Goal: Information Seeking & Learning: Learn about a topic

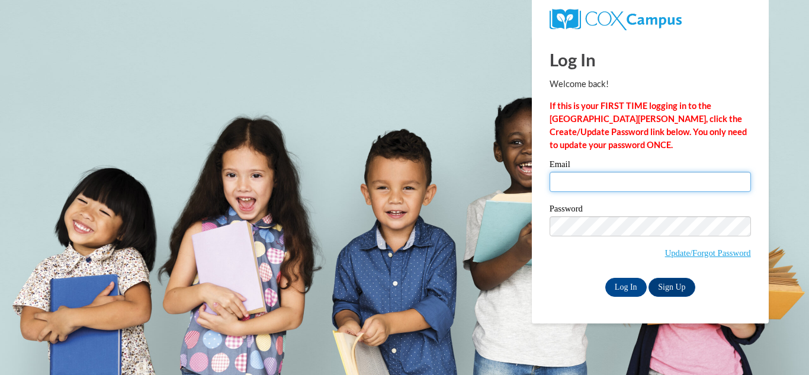
click at [599, 174] on input "Email" at bounding box center [650, 182] width 201 height 20
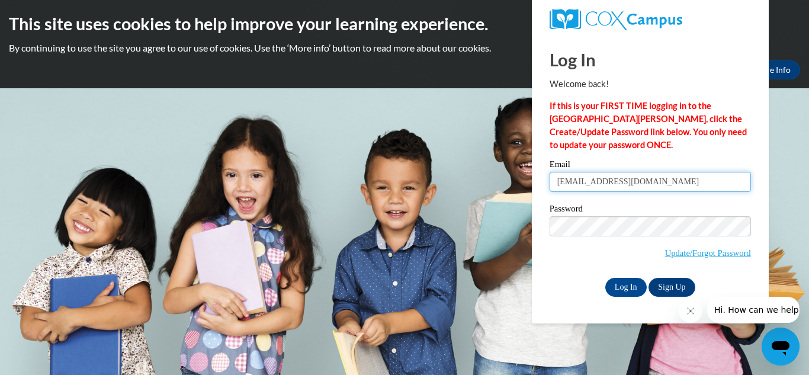
type input "montgomeryj1705@gmail.com"
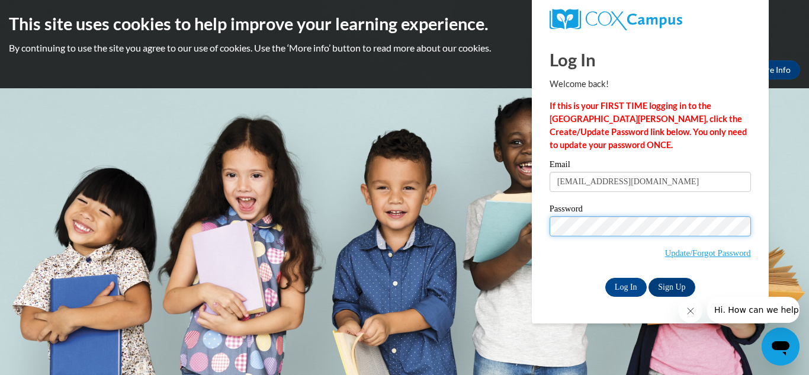
click at [605, 278] on input "Log In" at bounding box center [625, 287] width 41 height 19
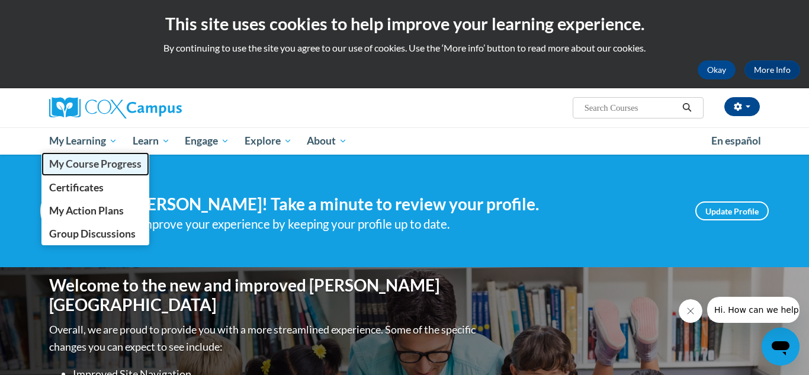
click at [102, 162] on span "My Course Progress" at bounding box center [95, 164] width 92 height 12
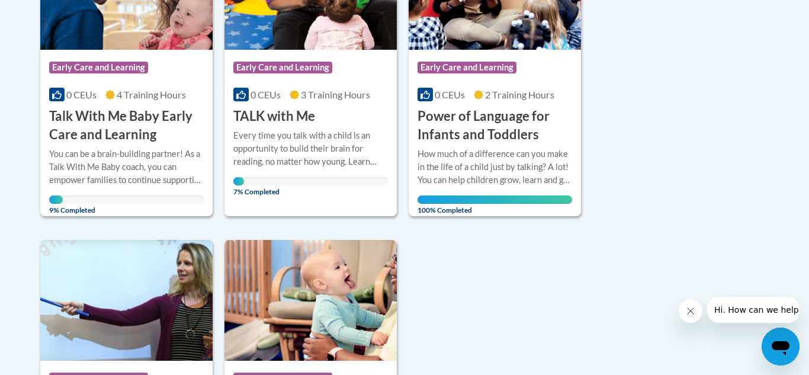
scroll to position [345, 0]
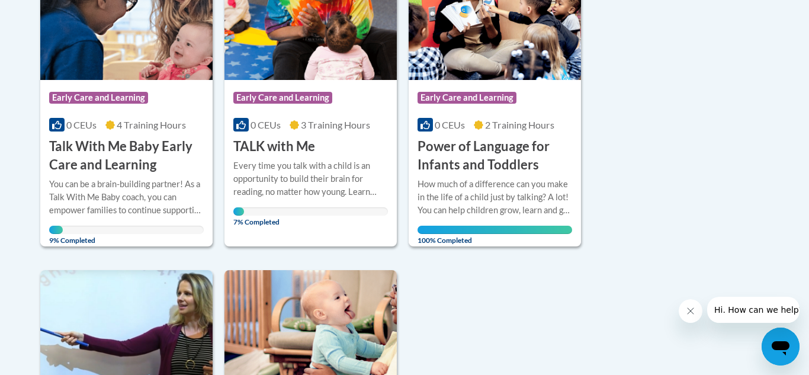
drag, startPoint x: 807, startPoint y: 124, endPoint x: 751, endPoint y: 288, distance: 172.9
click at [290, 155] on h3 "TALK with Me" at bounding box center [274, 146] width 82 height 18
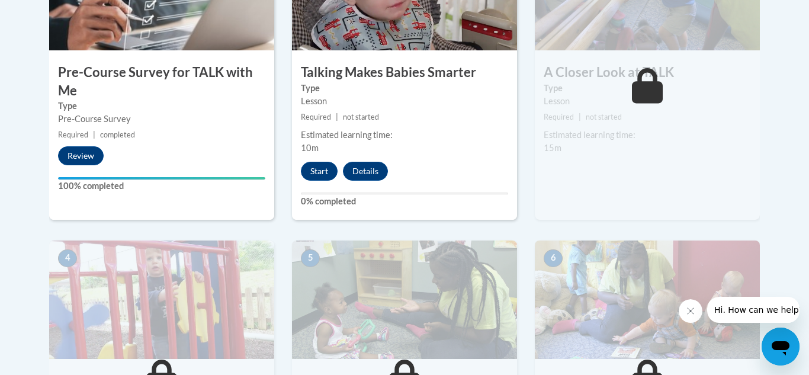
scroll to position [469, 0]
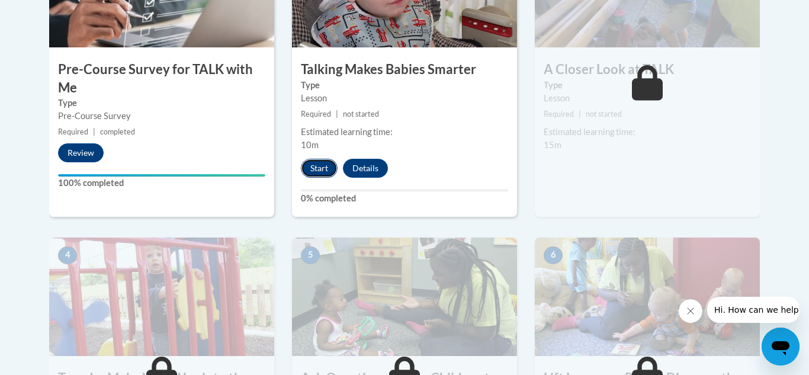
click at [315, 172] on button "Start" at bounding box center [319, 168] width 37 height 19
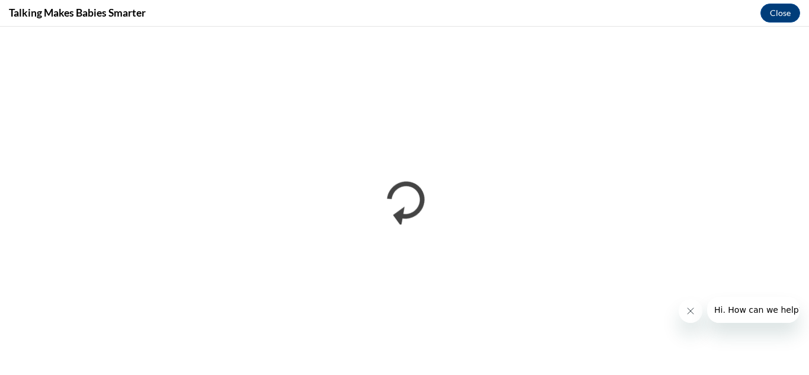
scroll to position [0, 0]
click at [689, 318] on button "Close message from company" at bounding box center [691, 311] width 24 height 24
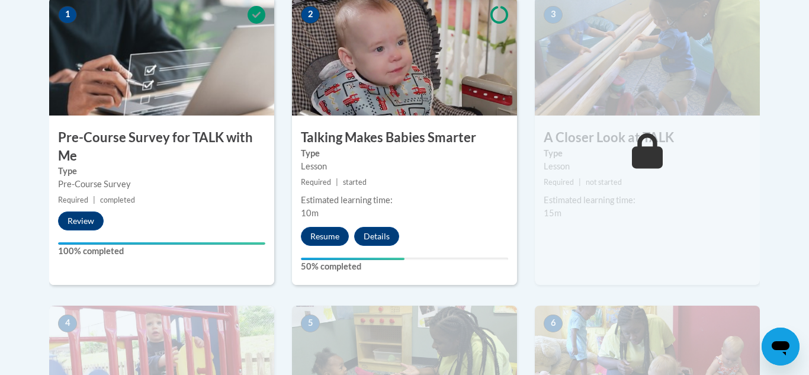
scroll to position [408, 0]
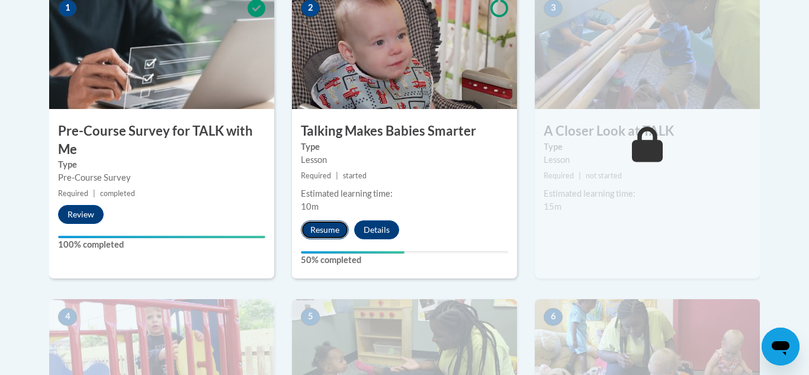
click at [325, 223] on button "Resume" at bounding box center [325, 229] width 48 height 19
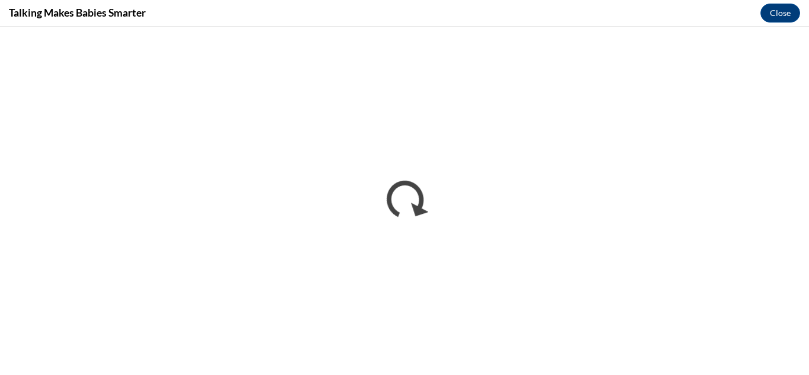
scroll to position [0, 0]
click at [785, 15] on button "Close" at bounding box center [781, 13] width 40 height 19
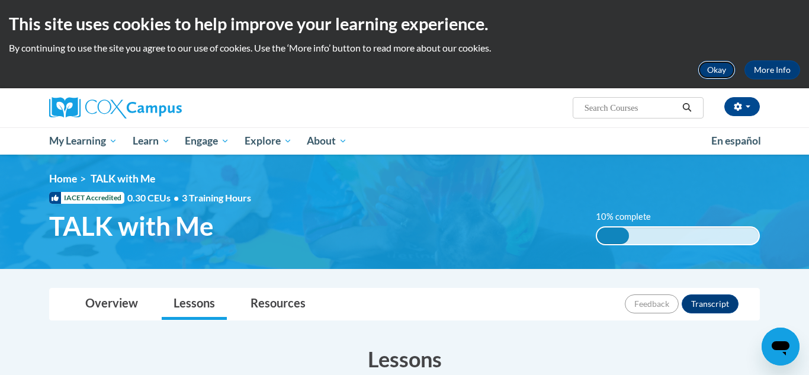
click at [722, 72] on button "Okay" at bounding box center [717, 69] width 38 height 19
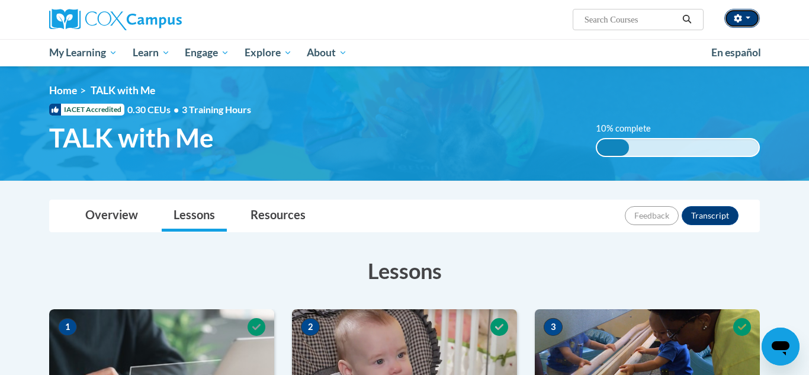
click at [746, 19] on span "button" at bounding box center [748, 18] width 5 height 2
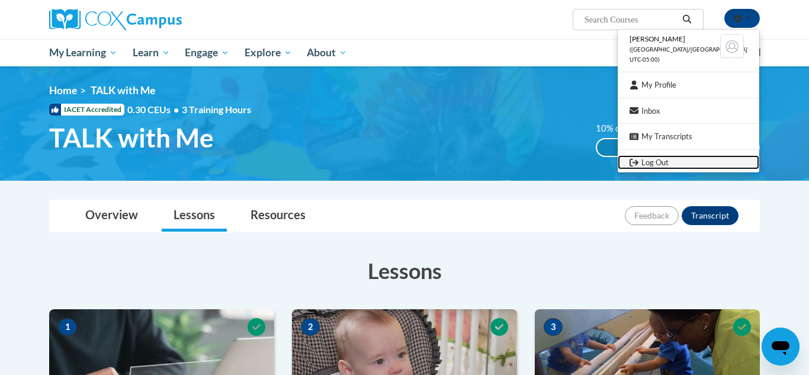
click at [681, 162] on link "Log Out" at bounding box center [689, 162] width 142 height 15
